Goal: Information Seeking & Learning: Learn about a topic

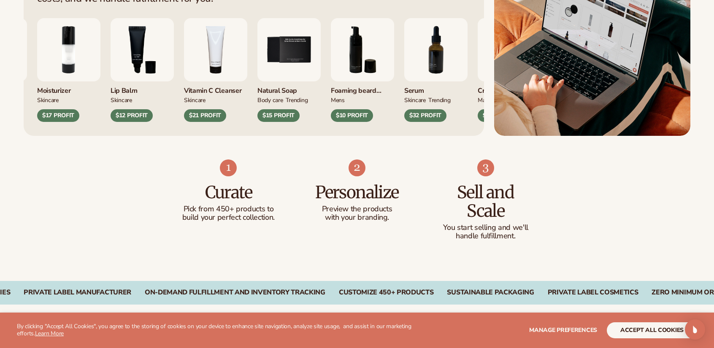
scroll to position [422, 0]
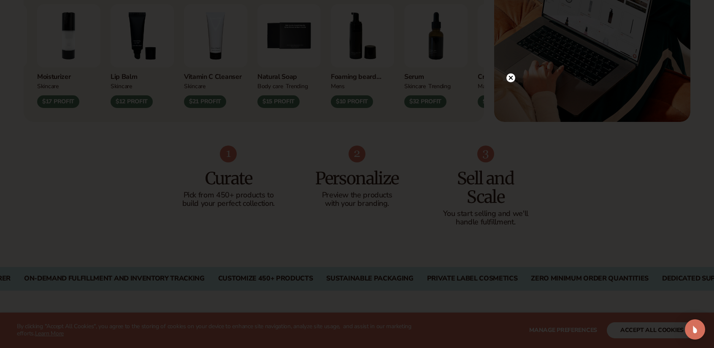
click at [507, 77] on circle at bounding box center [511, 77] width 9 height 9
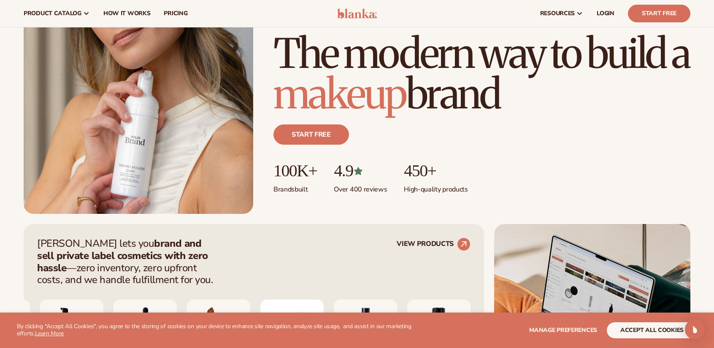
scroll to position [0, 0]
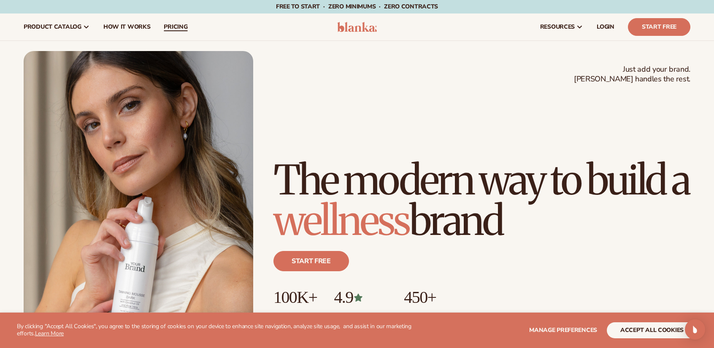
click at [182, 27] on span "pricing" at bounding box center [176, 27] width 24 height 7
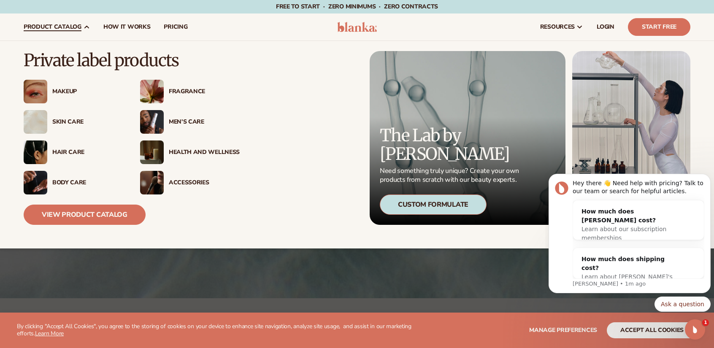
click at [77, 119] on div "Skin Care" at bounding box center [87, 122] width 71 height 7
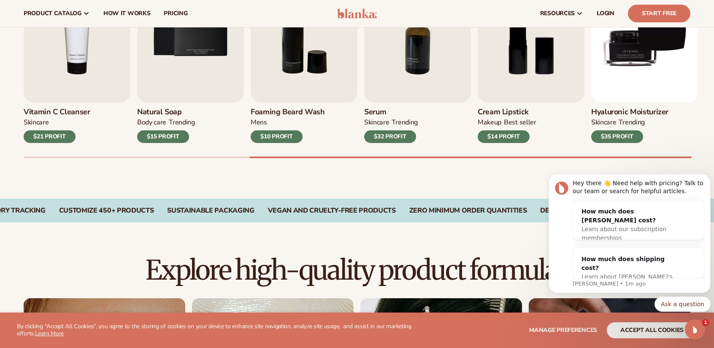
scroll to position [253, 0]
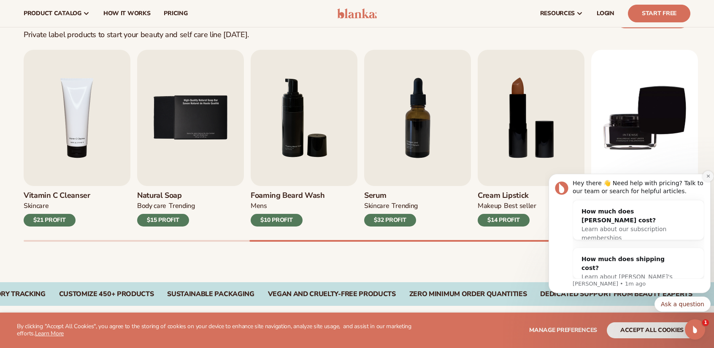
click at [706, 177] on button "Dismiss notification" at bounding box center [708, 176] width 11 height 11
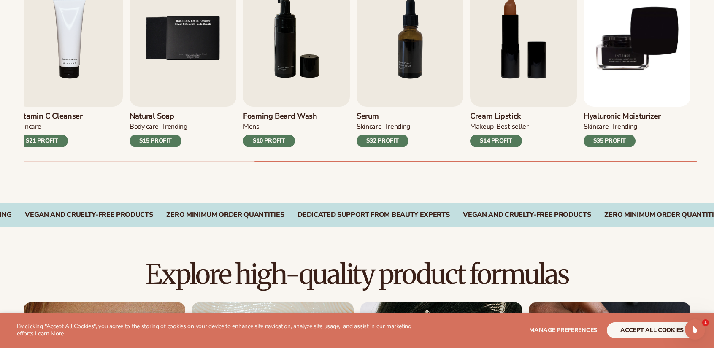
scroll to position [338, 0]
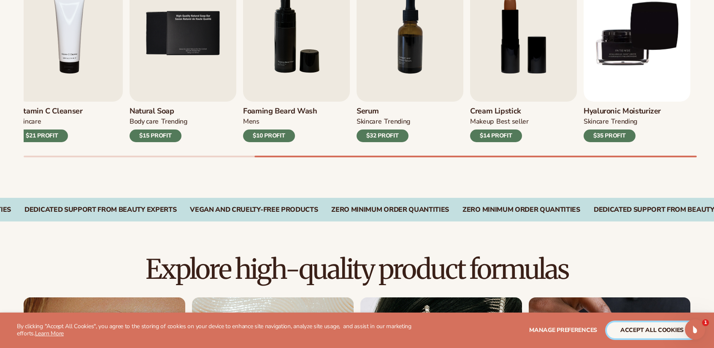
click at [661, 330] on button "accept all cookies" at bounding box center [652, 330] width 90 height 16
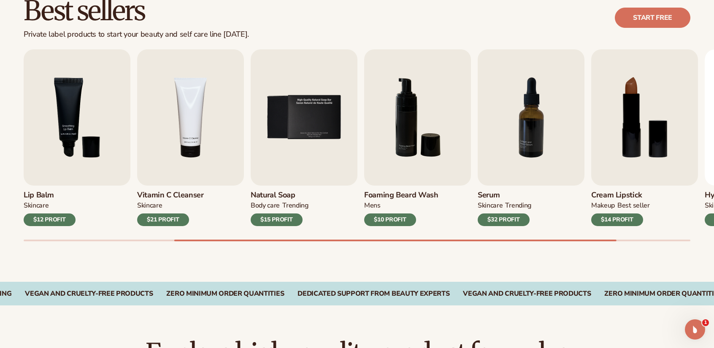
scroll to position [295, 0]
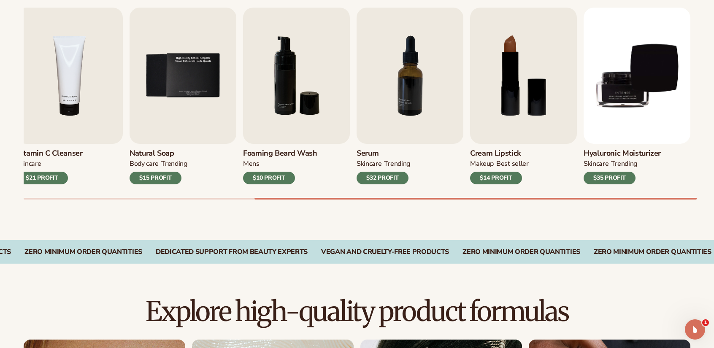
click at [668, 205] on div "Best sellers Private label products to start your beauty and self care line tod…" at bounding box center [357, 85] width 714 height 309
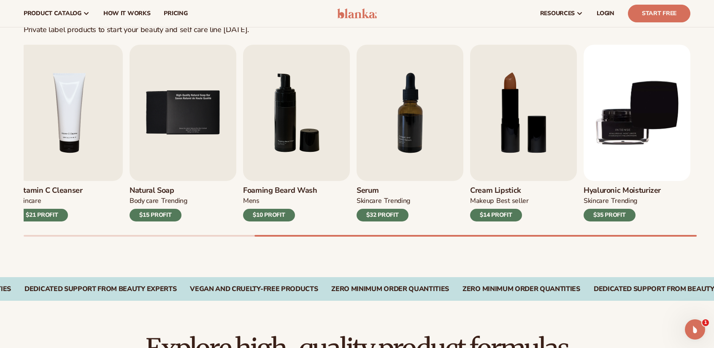
scroll to position [253, 0]
